Goal: Contribute content: Contribute content

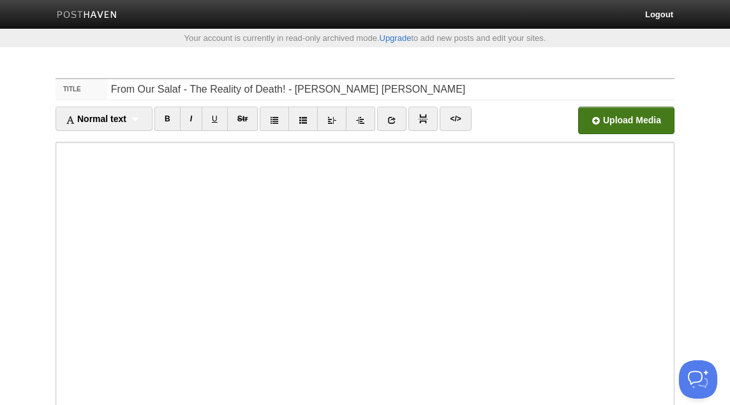
click at [606, 125] on input "file" at bounding box center [241, 123] width 966 height 65
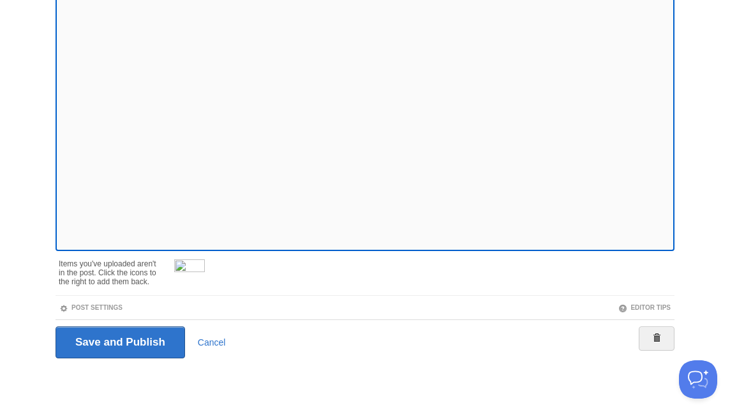
scroll to position [198, 0]
click at [204, 258] on span at bounding box center [204, 260] width 9 height 9
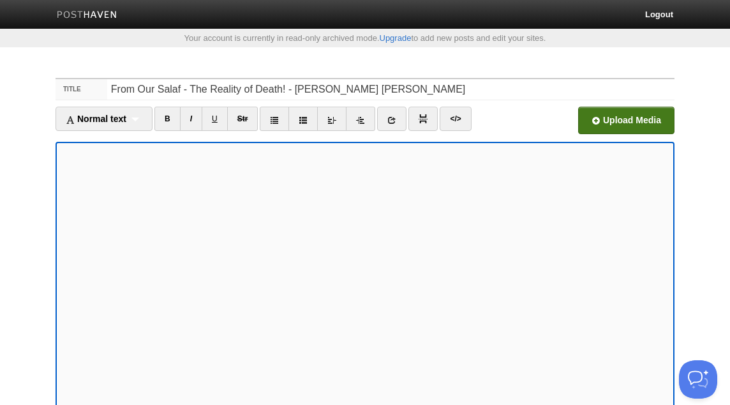
scroll to position [153, 0]
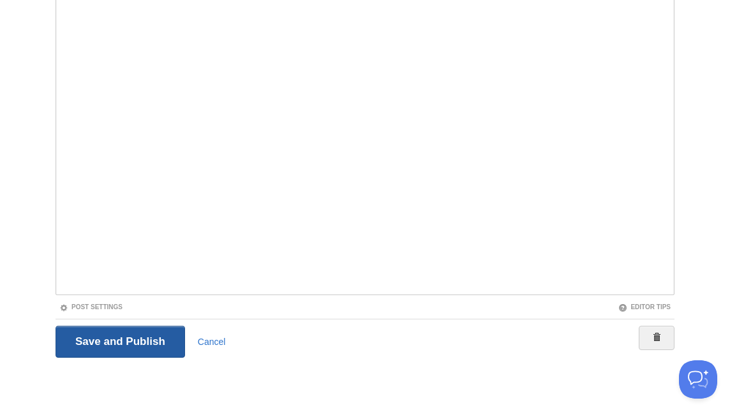
click at [148, 336] on input "Save and Publish" at bounding box center [121, 341] width 130 height 32
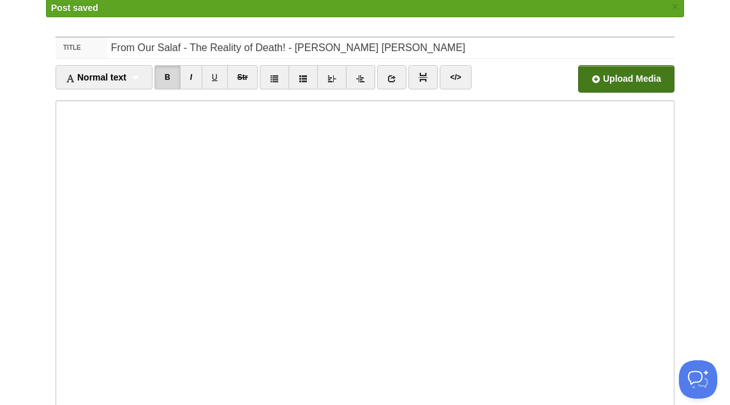
scroll to position [66, 0]
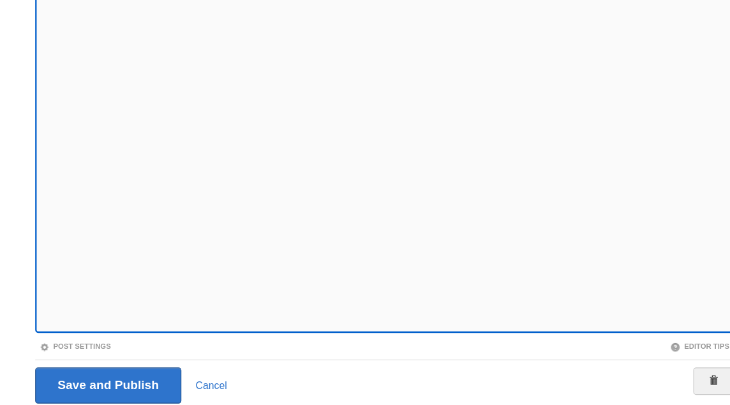
scroll to position [153, 0]
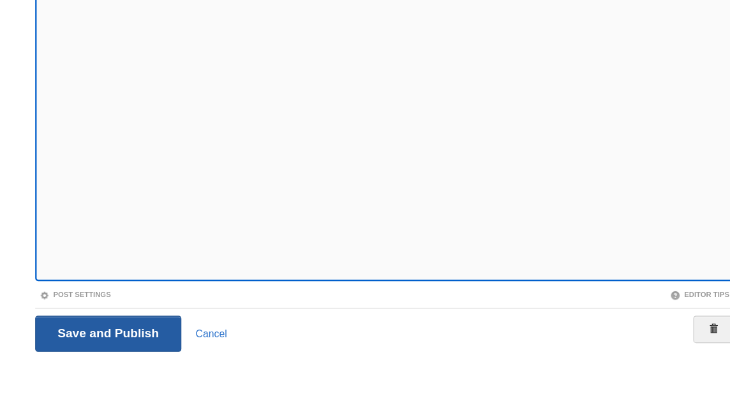
click at [171, 333] on input "Save and Publish" at bounding box center [121, 341] width 130 height 32
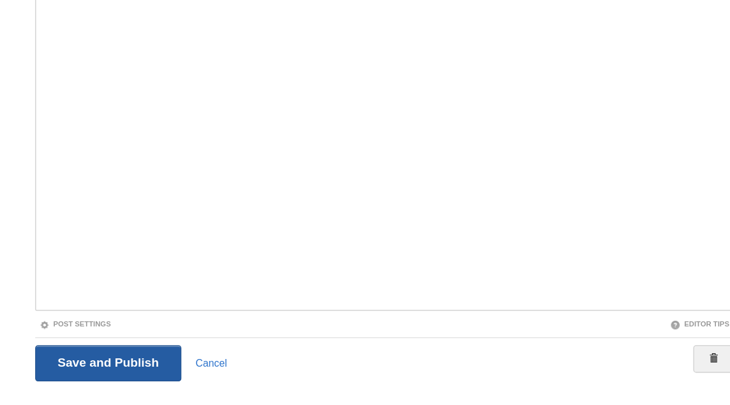
scroll to position [66, 0]
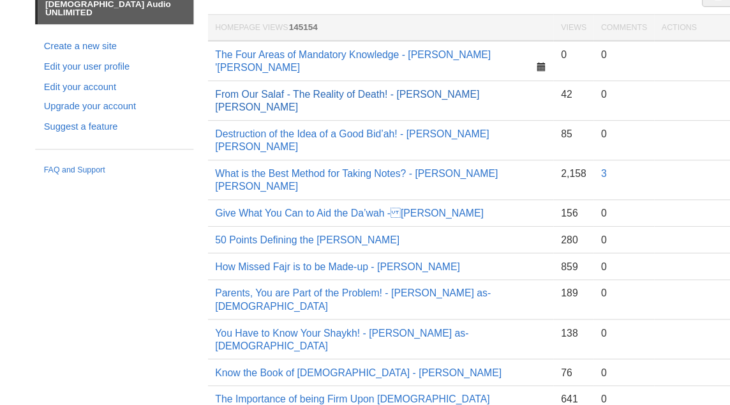
click at [294, 124] on link "From Our Salaf - The Reality of Death! - [PERSON_NAME] [PERSON_NAME]" at bounding box center [332, 135] width 234 height 22
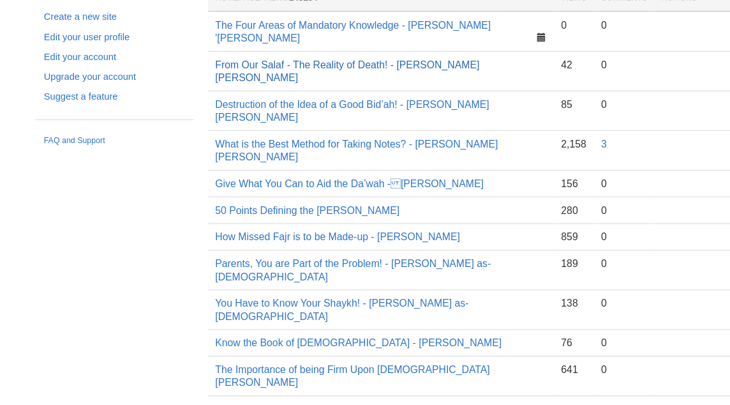
scroll to position [40, 0]
